Goal: Task Accomplishment & Management: Manage account settings

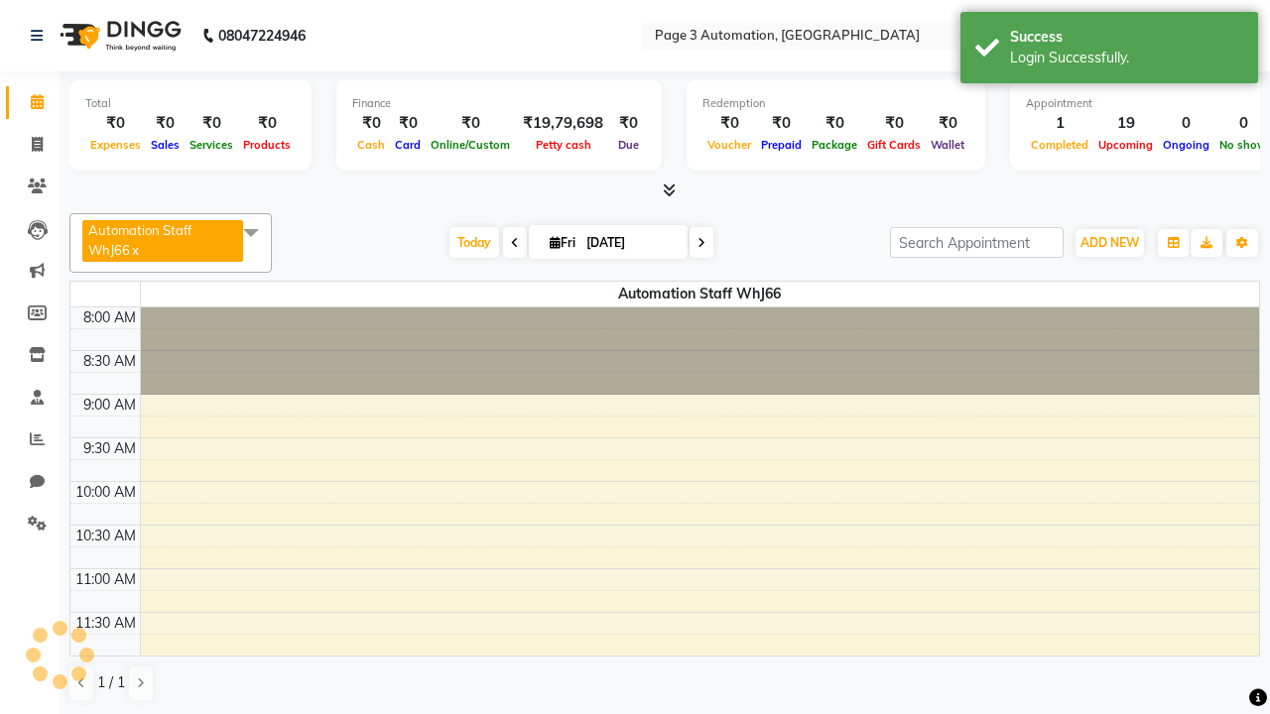
select select "en"
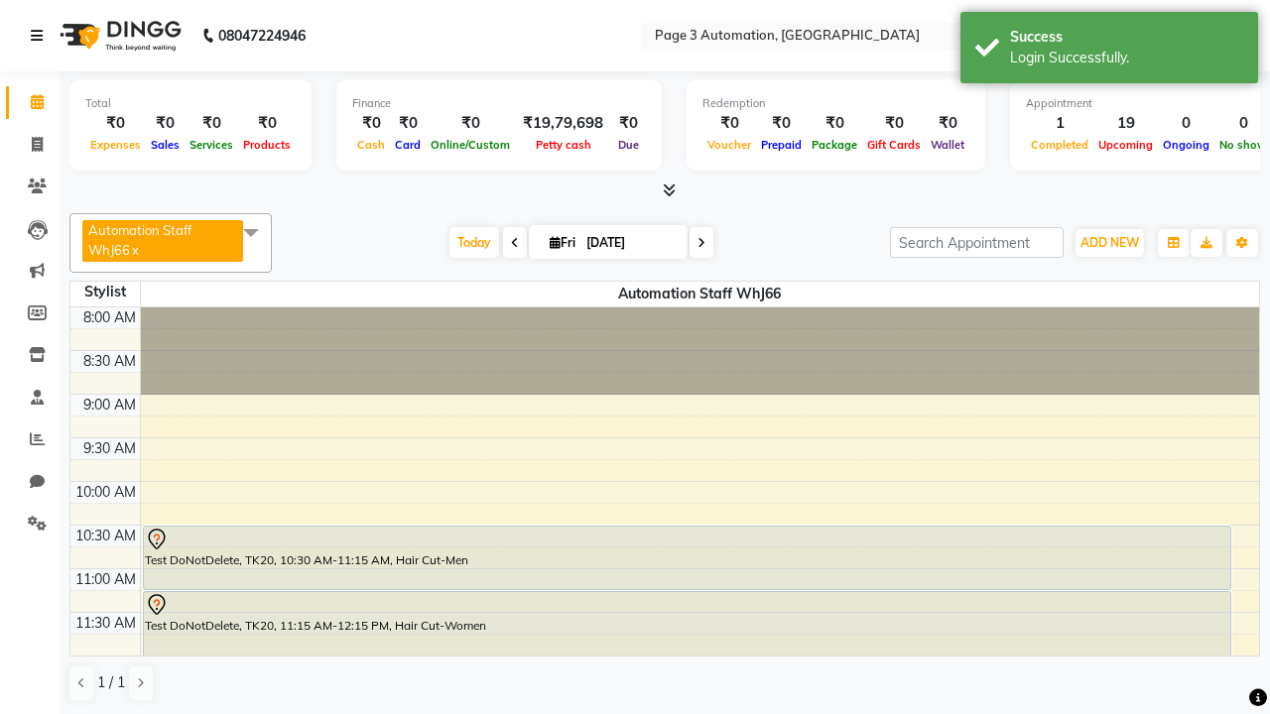
click at [41, 36] on icon at bounding box center [37, 36] width 12 height 14
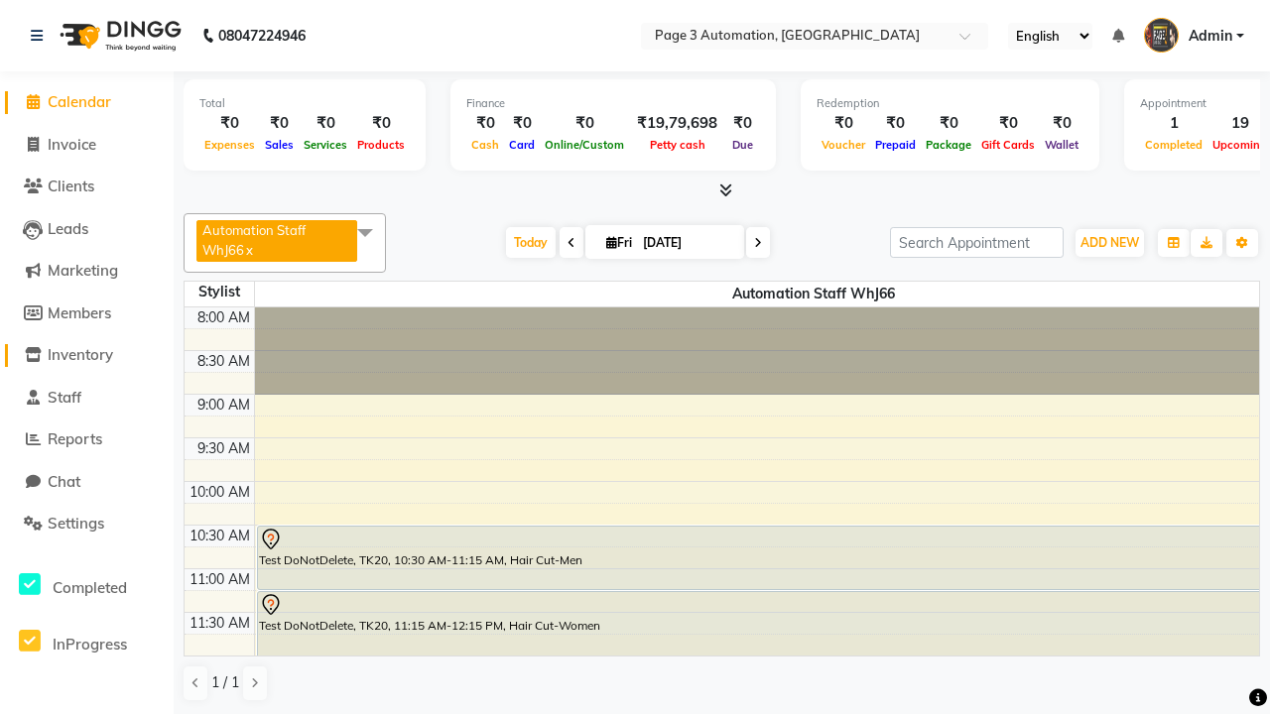
click at [86, 355] on span "Inventory" at bounding box center [80, 354] width 65 height 19
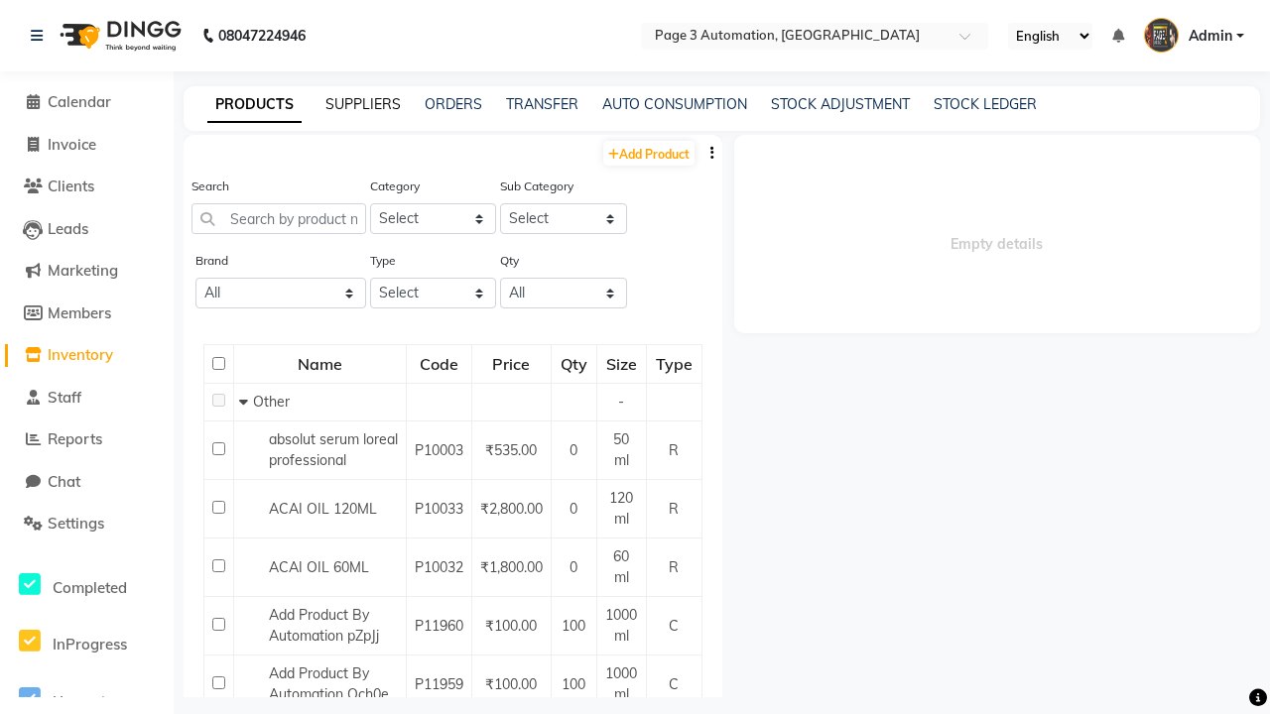
click at [363, 104] on link "SUPPLIERS" at bounding box center [362, 104] width 75 height 18
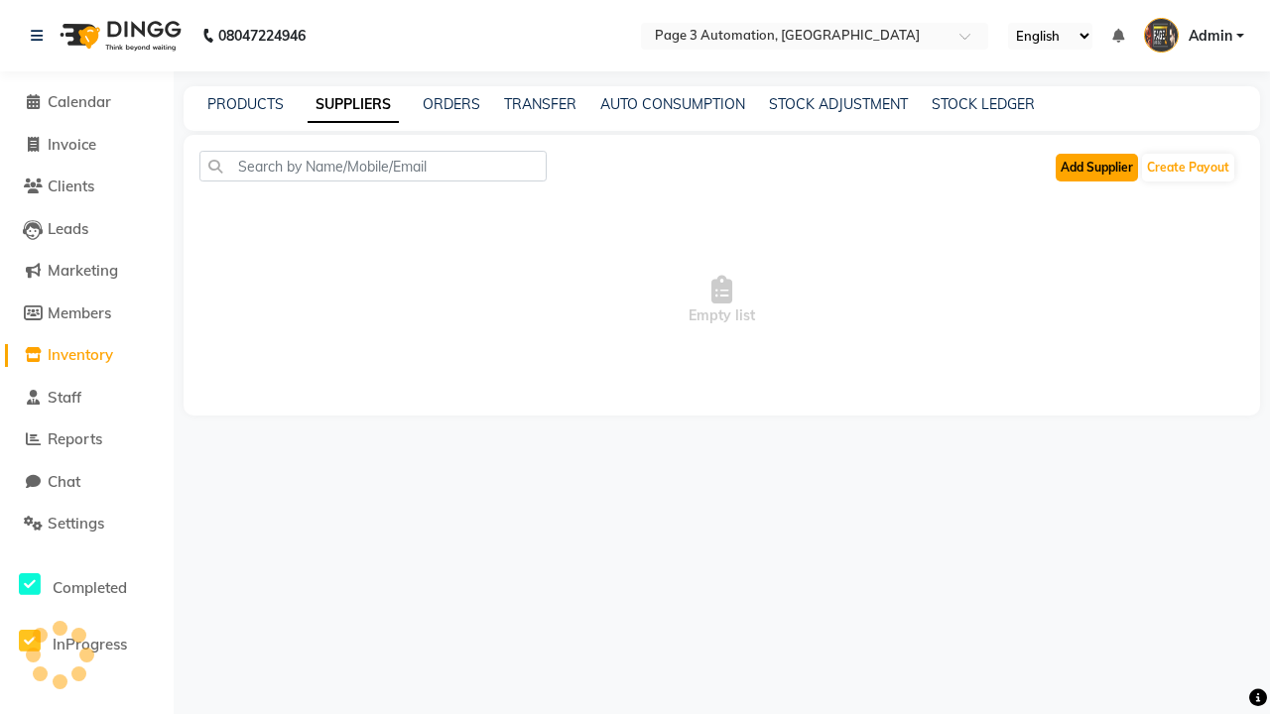
click at [1096, 167] on button "Add Supplier" at bounding box center [1096, 168] width 82 height 28
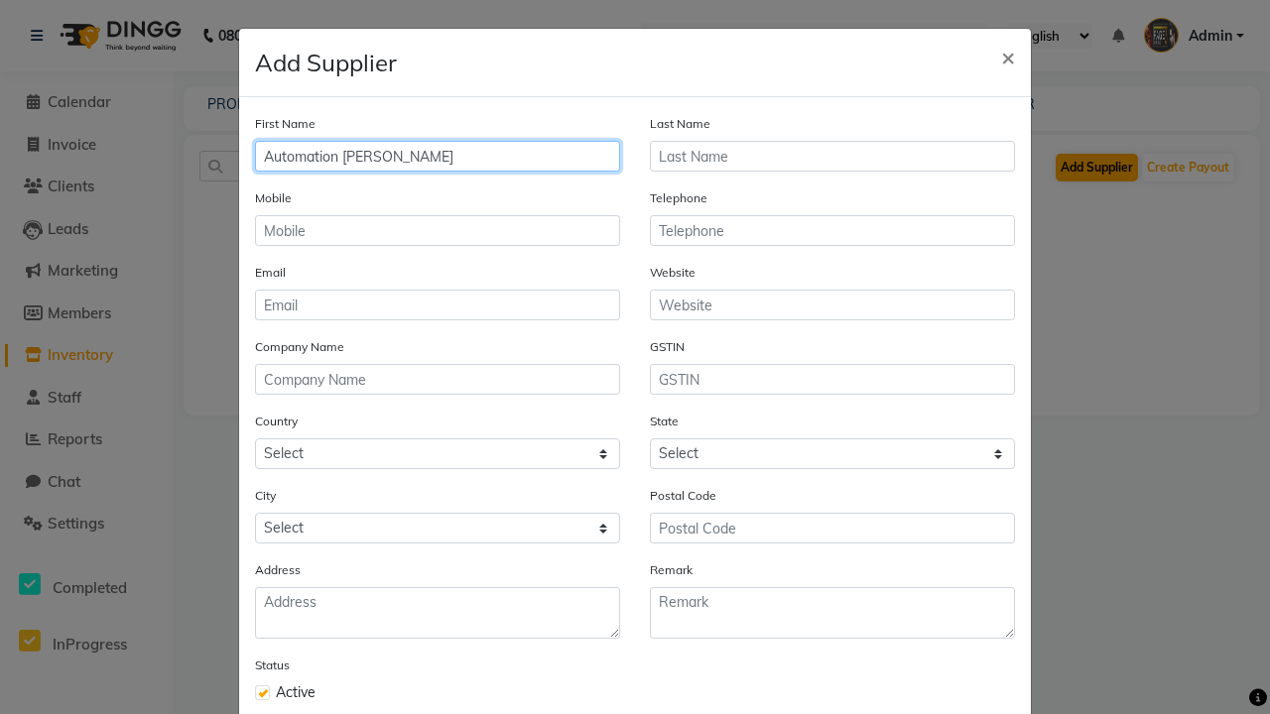
type input "Automation [PERSON_NAME]"
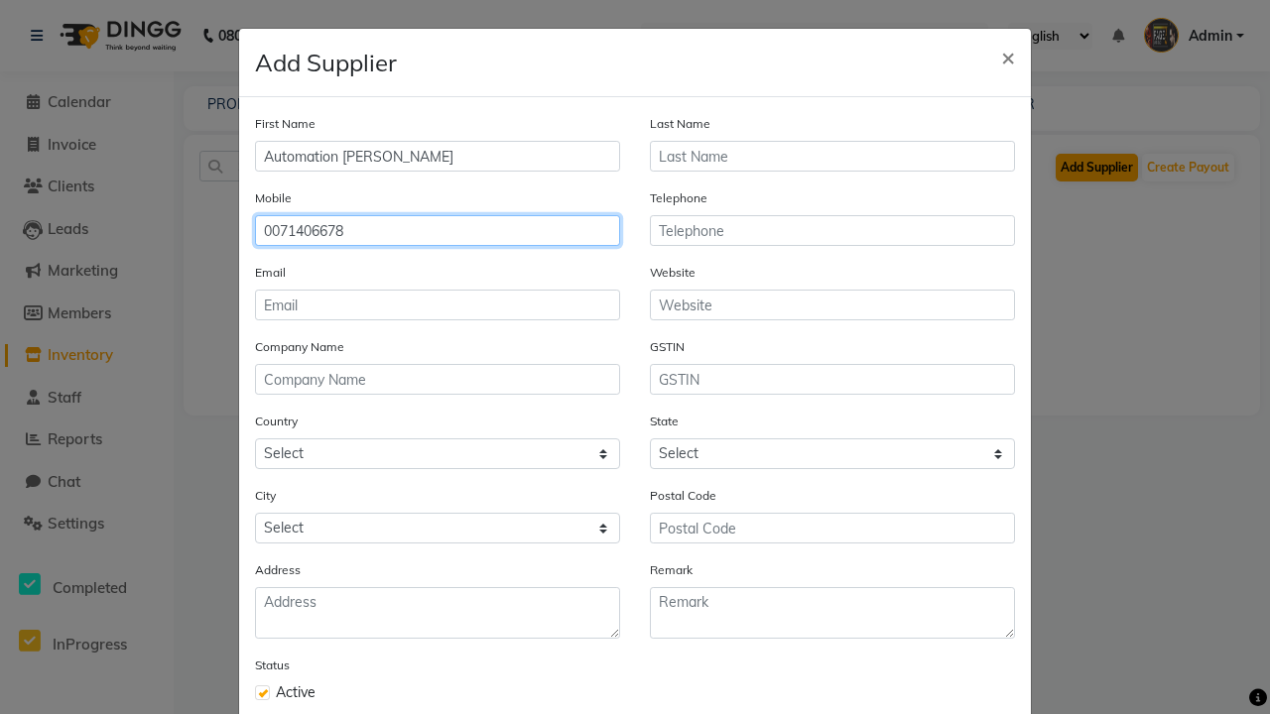
type input "0071406678"
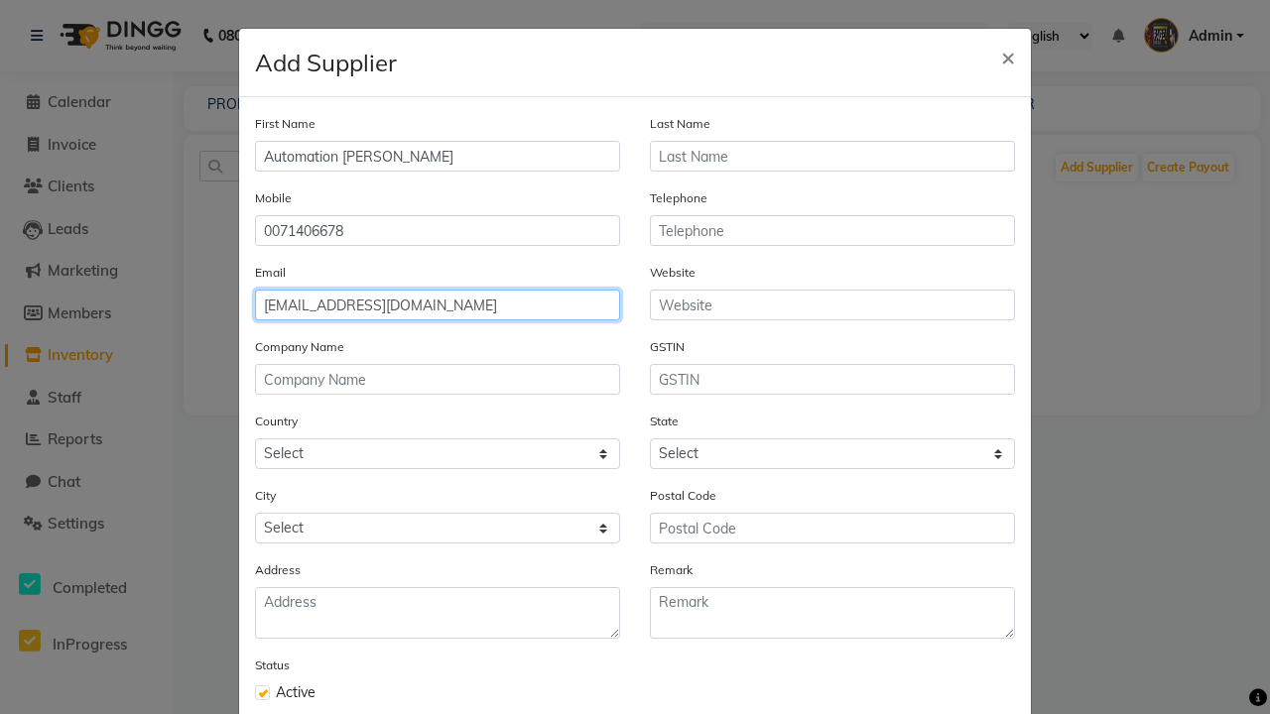
type input "[EMAIL_ADDRESS][DOMAIN_NAME]"
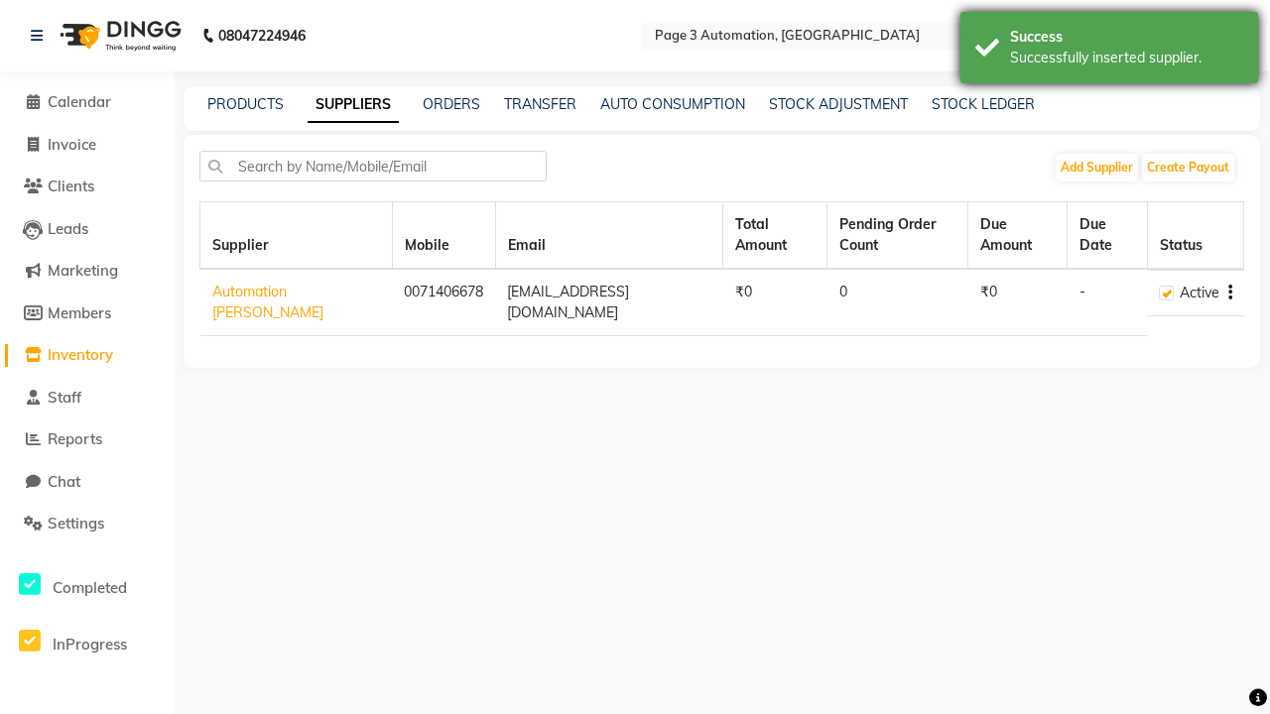
click at [1109, 51] on div "Successfully inserted supplier." at bounding box center [1126, 58] width 233 height 21
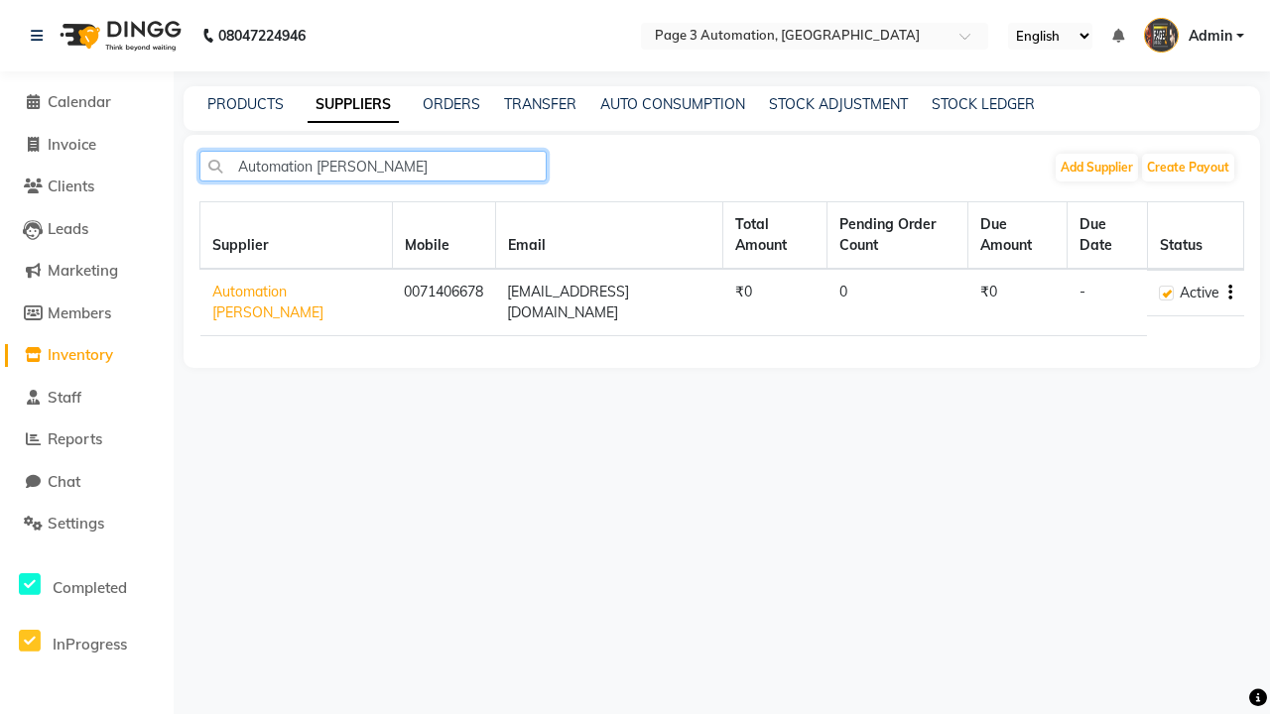
type input "Automation [PERSON_NAME]"
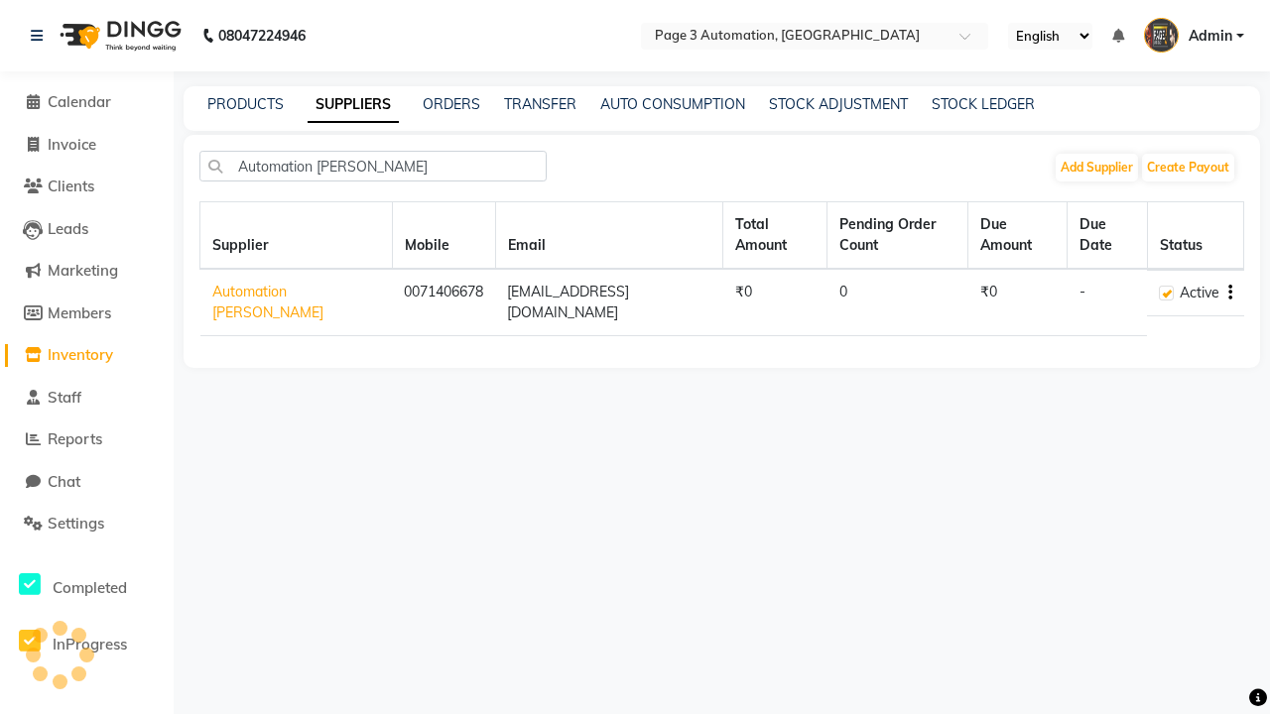
click at [1229, 293] on icon "button" at bounding box center [1230, 293] width 4 height 1
click at [1145, 309] on link "View Payout" at bounding box center [1145, 310] width 77 height 16
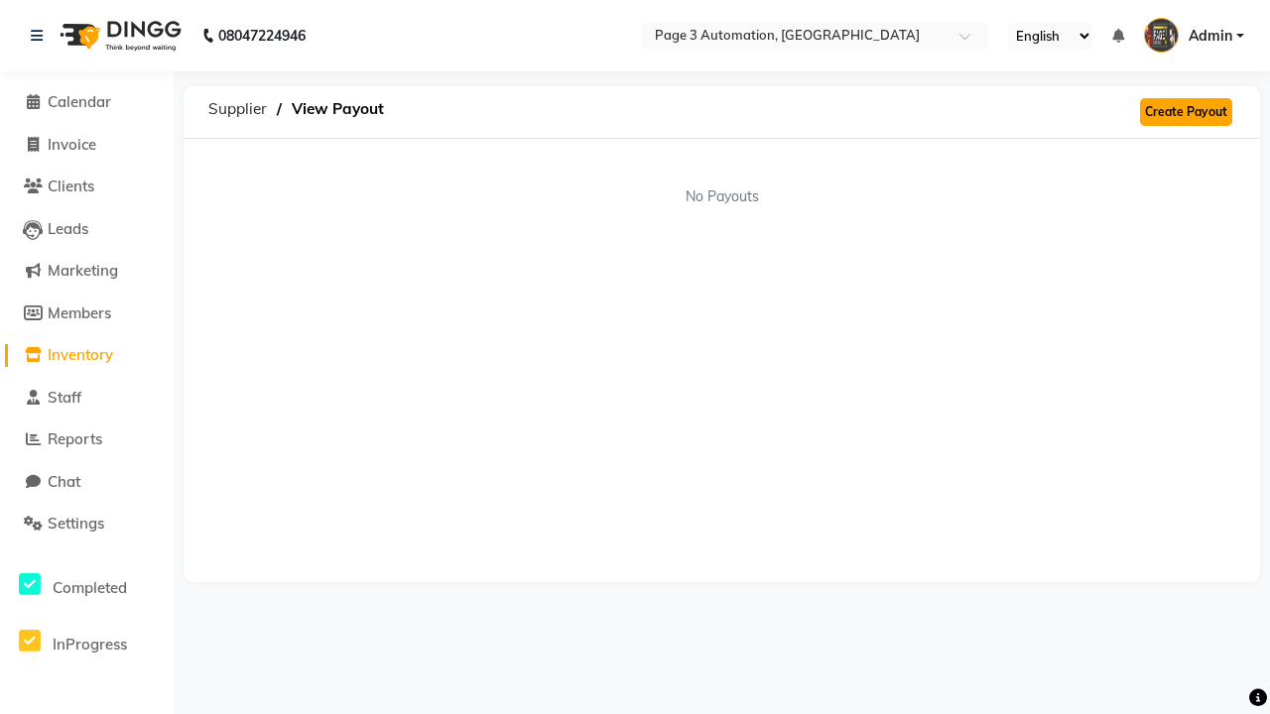
click at [1185, 112] on link "Create Payout" at bounding box center [1186, 112] width 92 height 28
select select "6066"
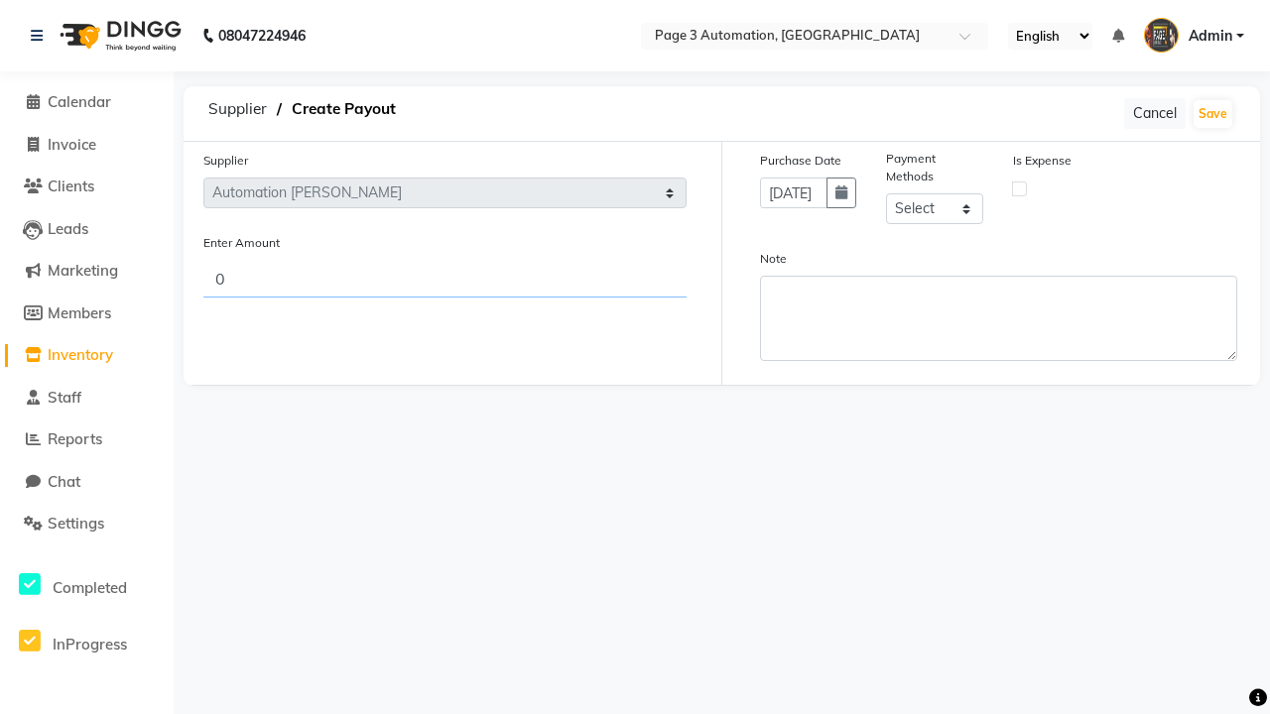
type input "550"
select select "1"
type input "550"
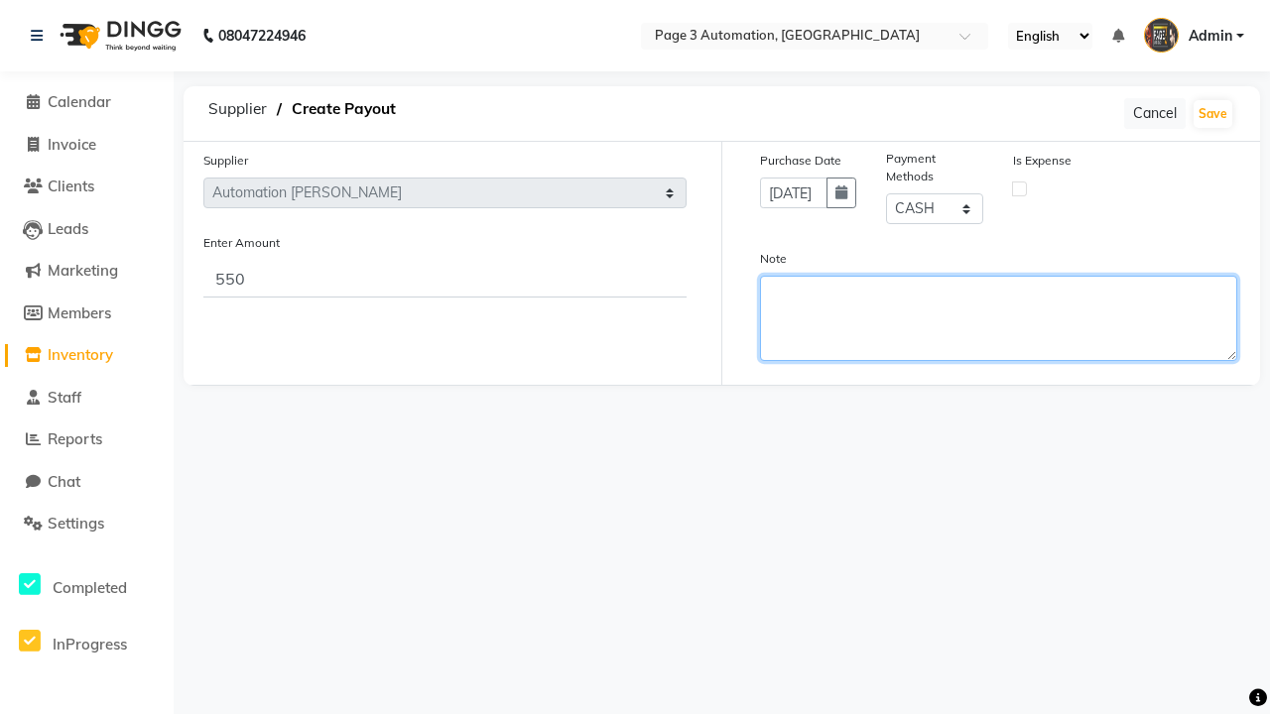
type textarea "This payout is created by automation"
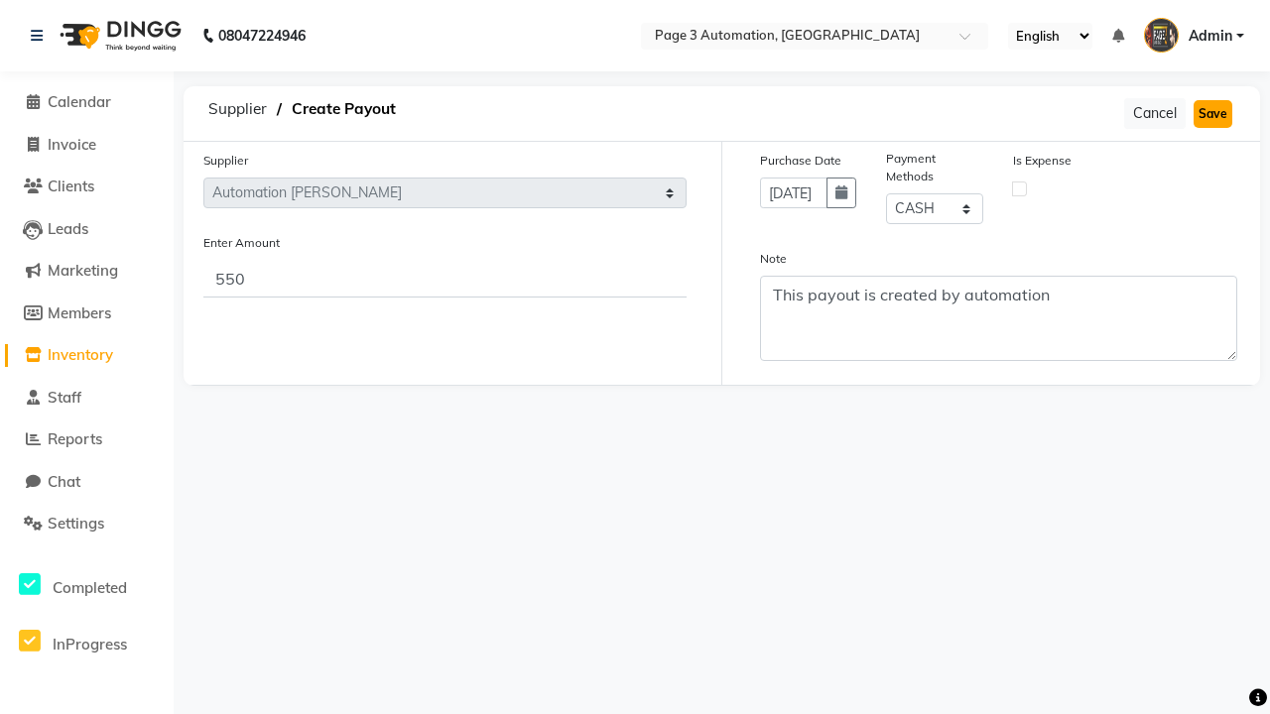
click at [1212, 113] on button "Save" at bounding box center [1212, 114] width 39 height 28
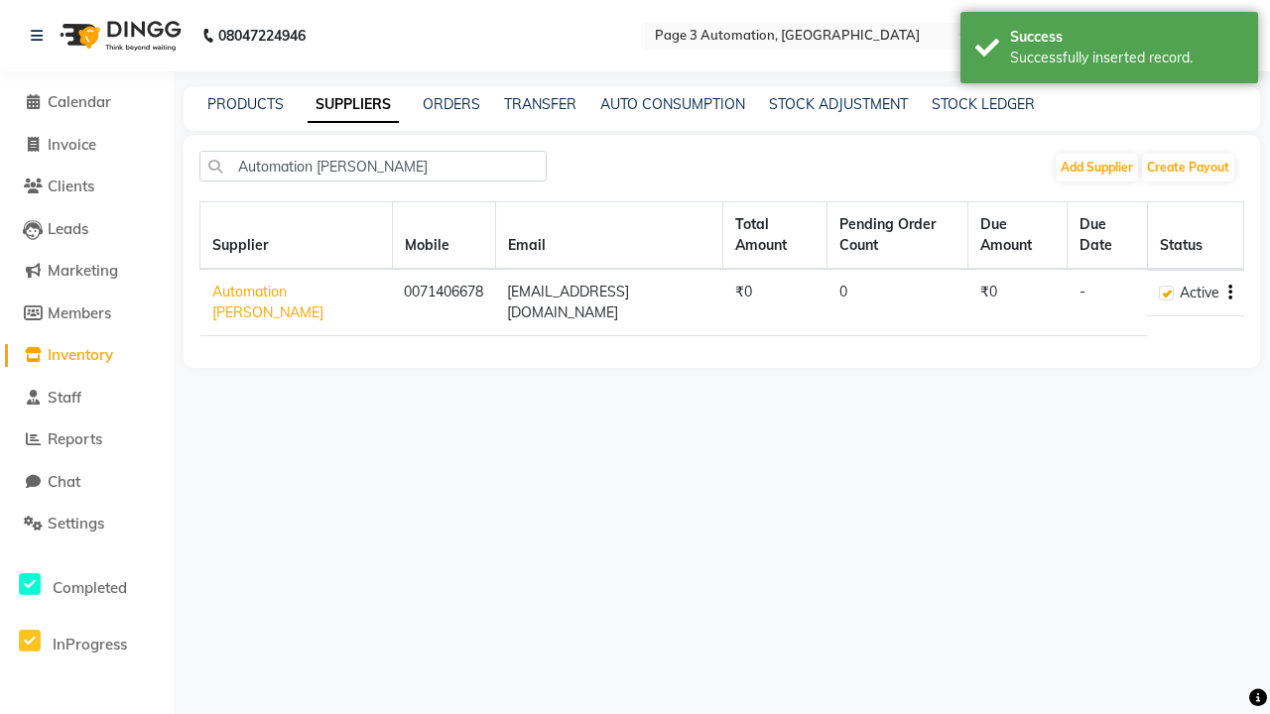
click at [1109, 51] on div "Successfully inserted record." at bounding box center [1126, 58] width 233 height 21
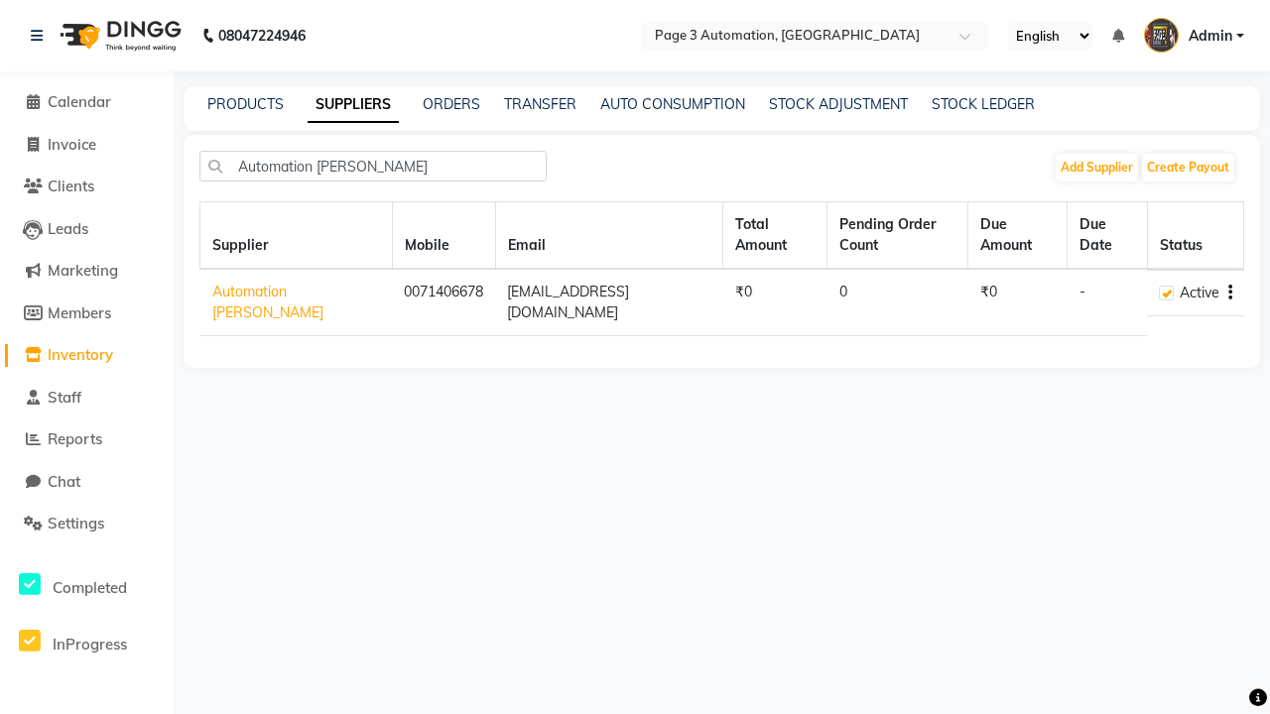
click at [1229, 293] on icon "button" at bounding box center [1230, 293] width 4 height 1
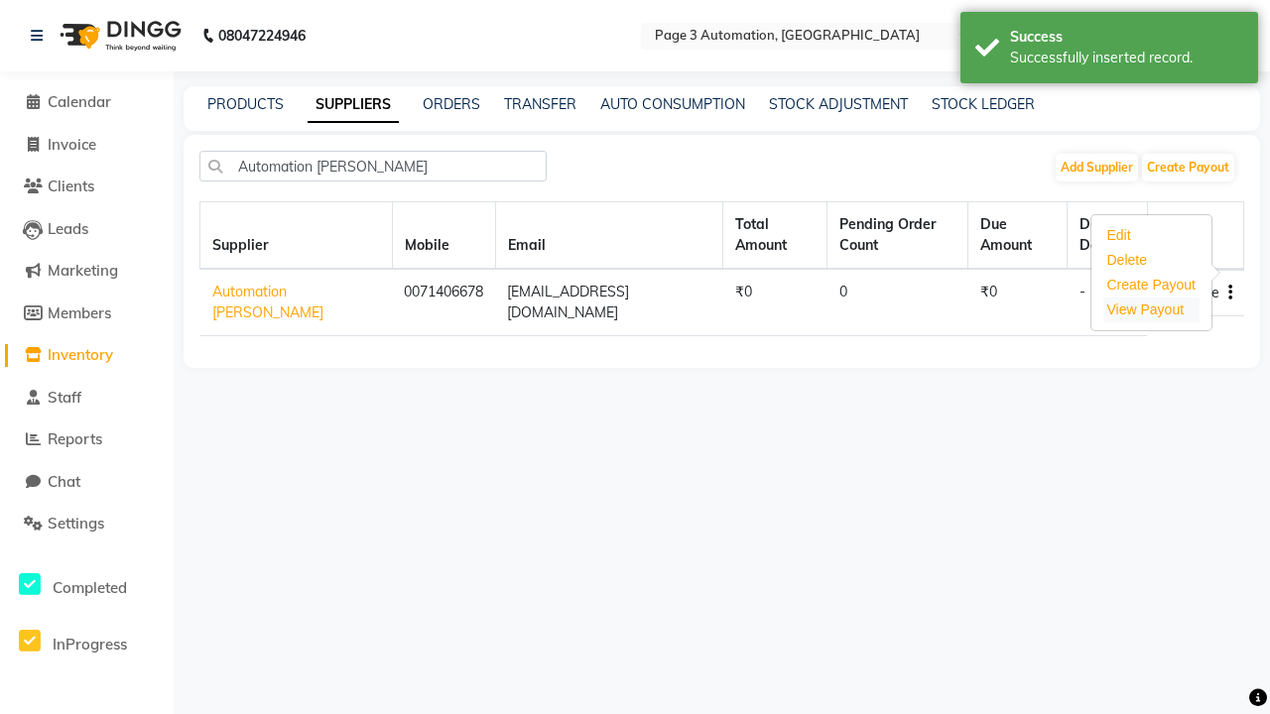
click at [1145, 309] on link "View Payout" at bounding box center [1145, 310] width 77 height 16
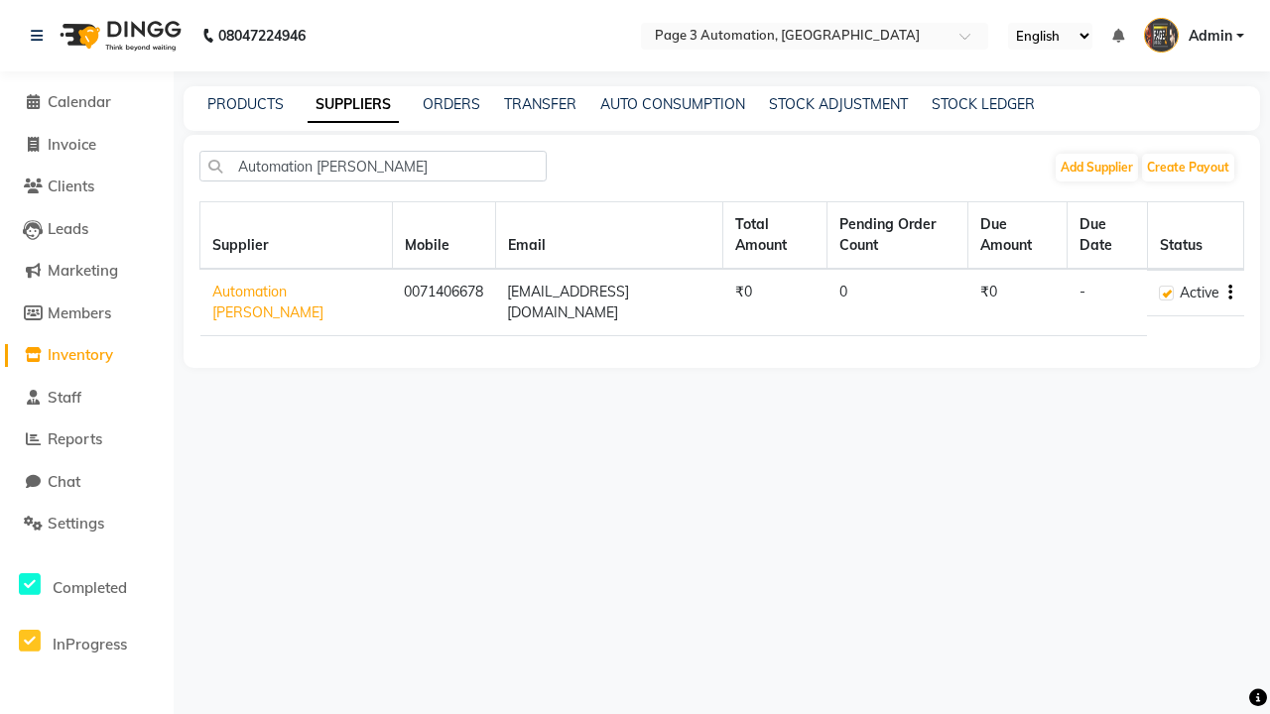
click at [1229, 293] on icon "button" at bounding box center [1230, 293] width 4 height 1
click at [1151, 260] on div "Delete" at bounding box center [1151, 260] width 97 height 25
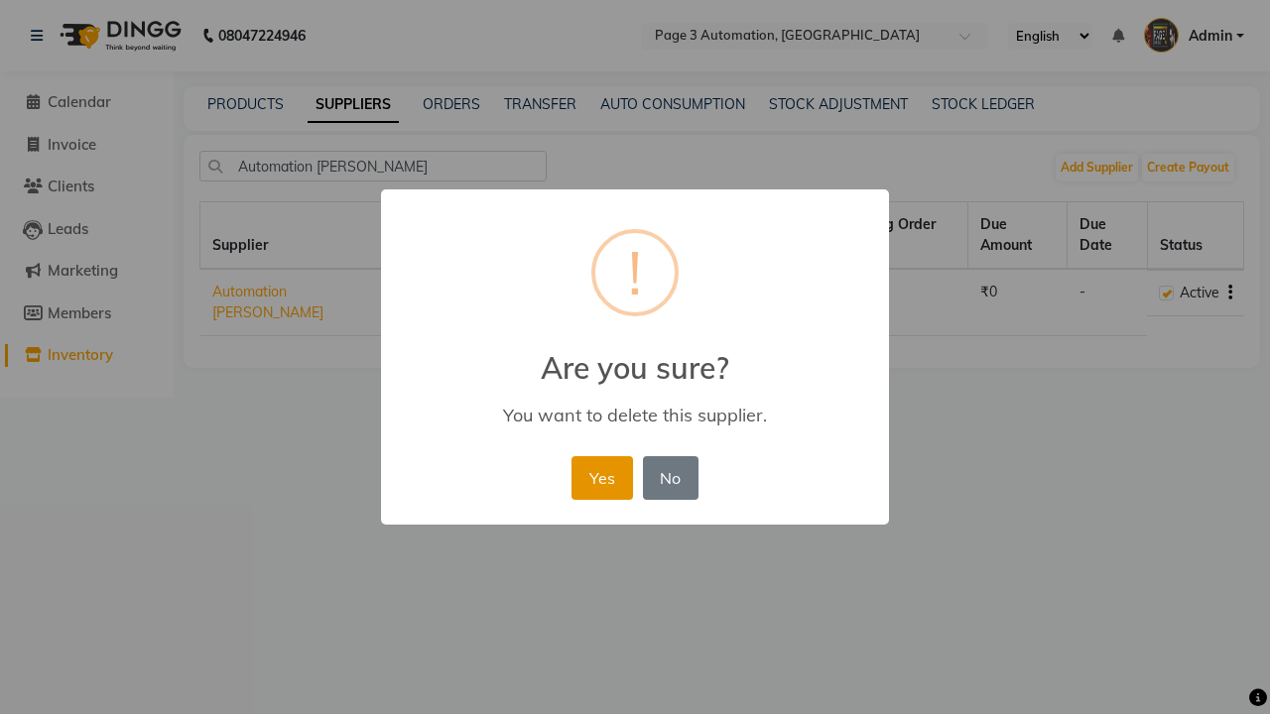
click at [601, 477] on button "Yes" at bounding box center [601, 478] width 61 height 44
